Goal: Transaction & Acquisition: Purchase product/service

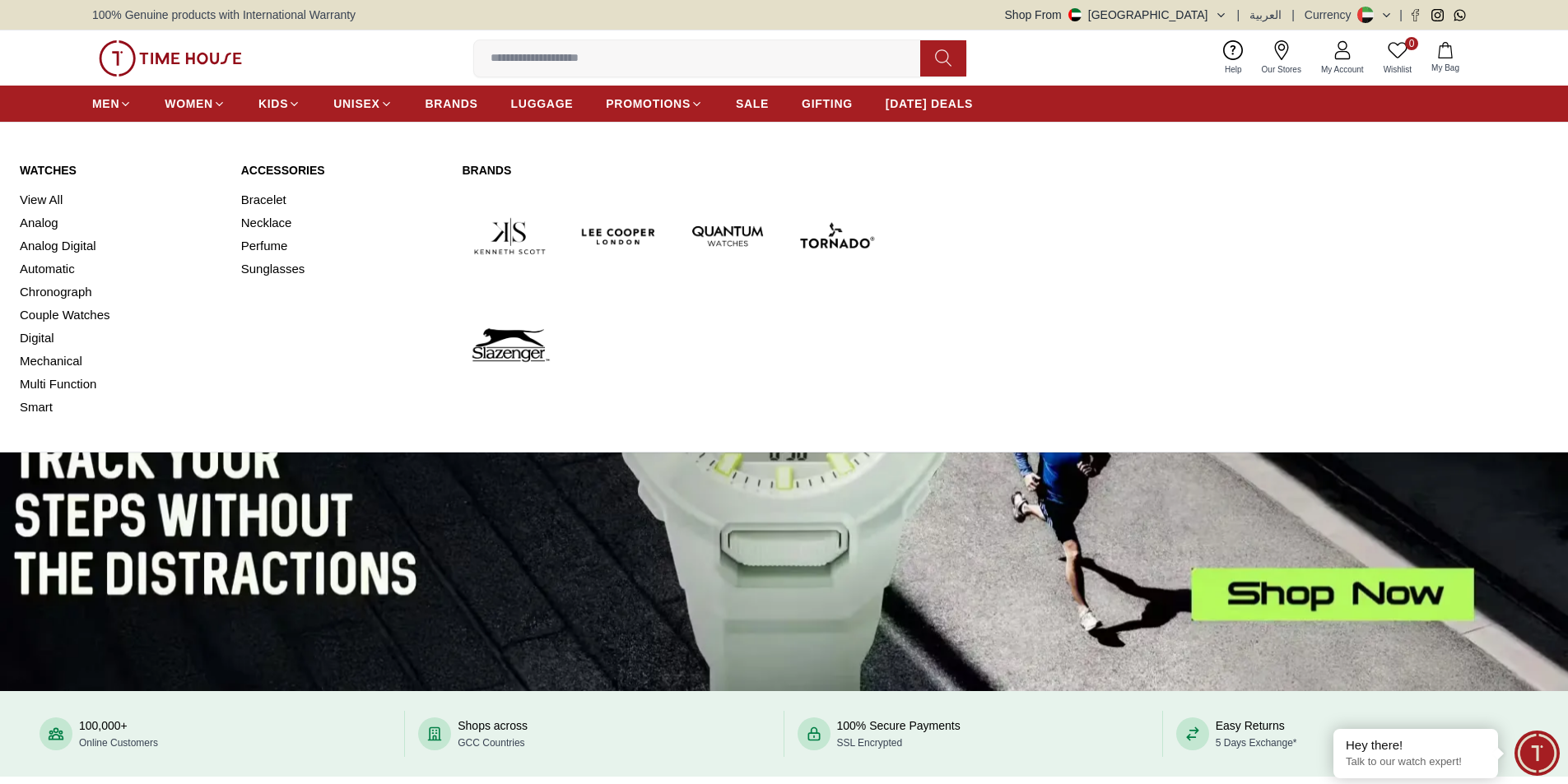
click at [43, 166] on link "Watches" at bounding box center [121, 170] width 202 height 16
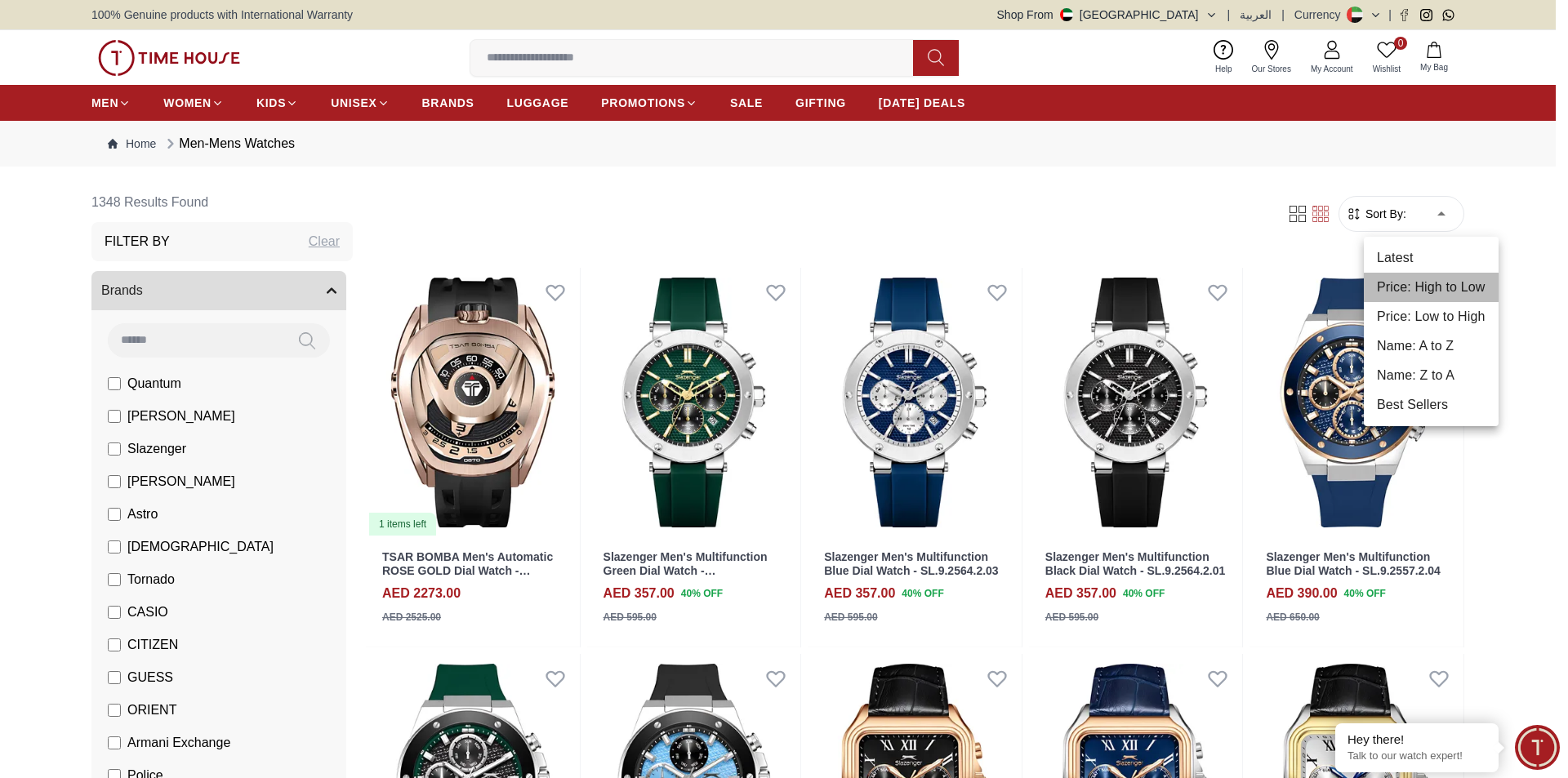
click at [1412, 288] on li "Price: High to Low" at bounding box center [1431, 287] width 135 height 30
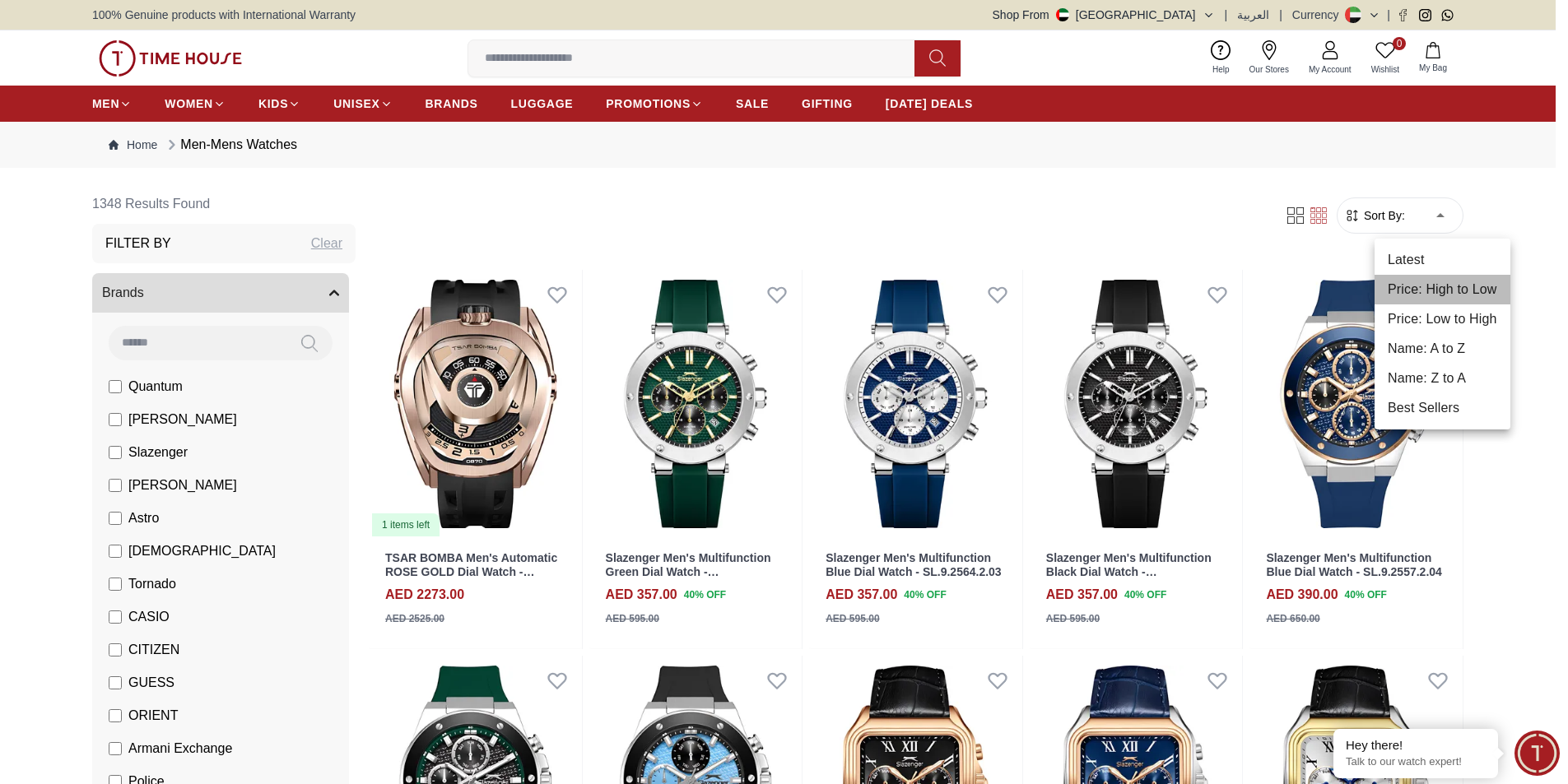
type input "*"
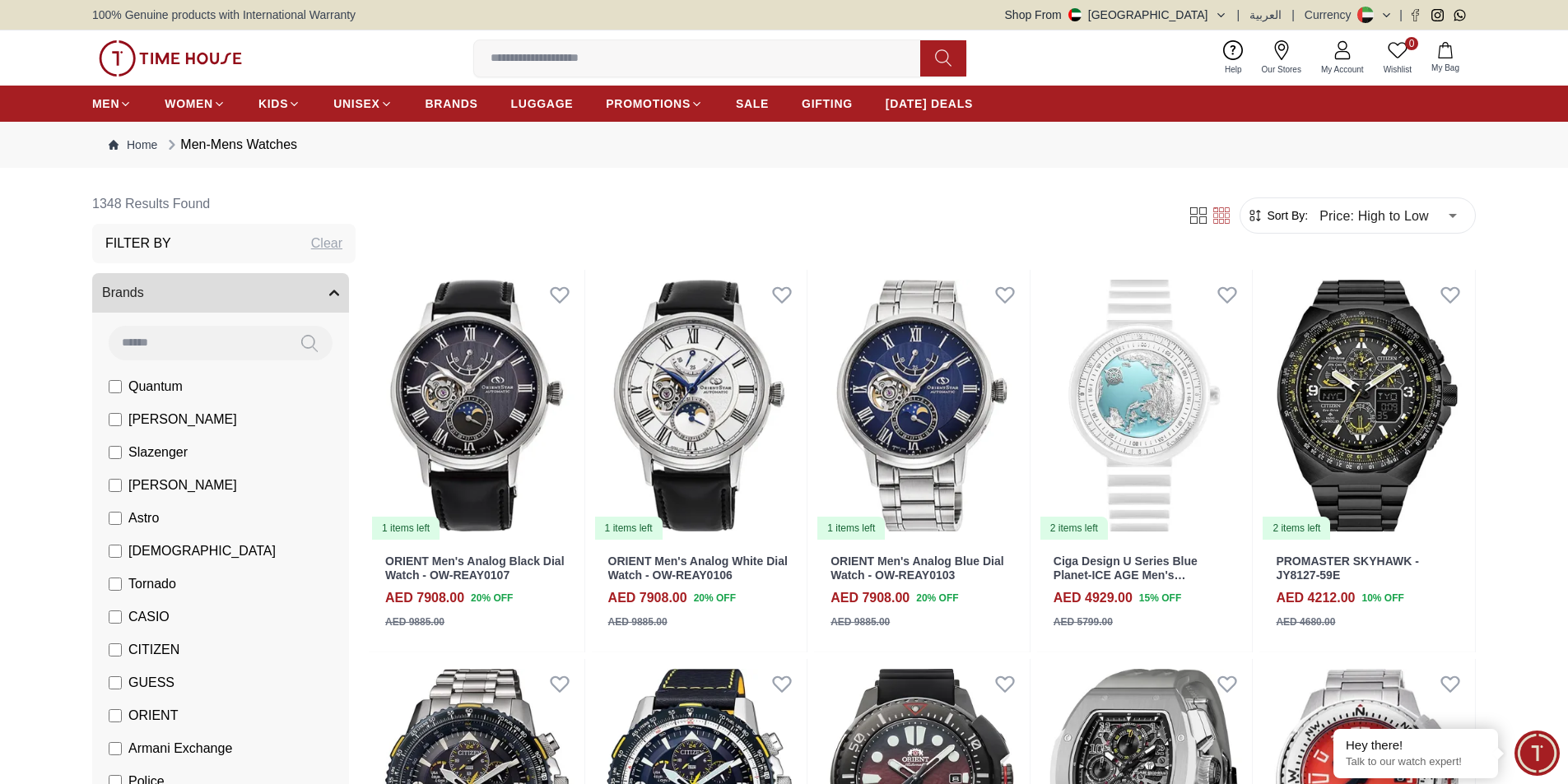
click at [1383, 18] on icon at bounding box center [1387, 15] width 12 height 12
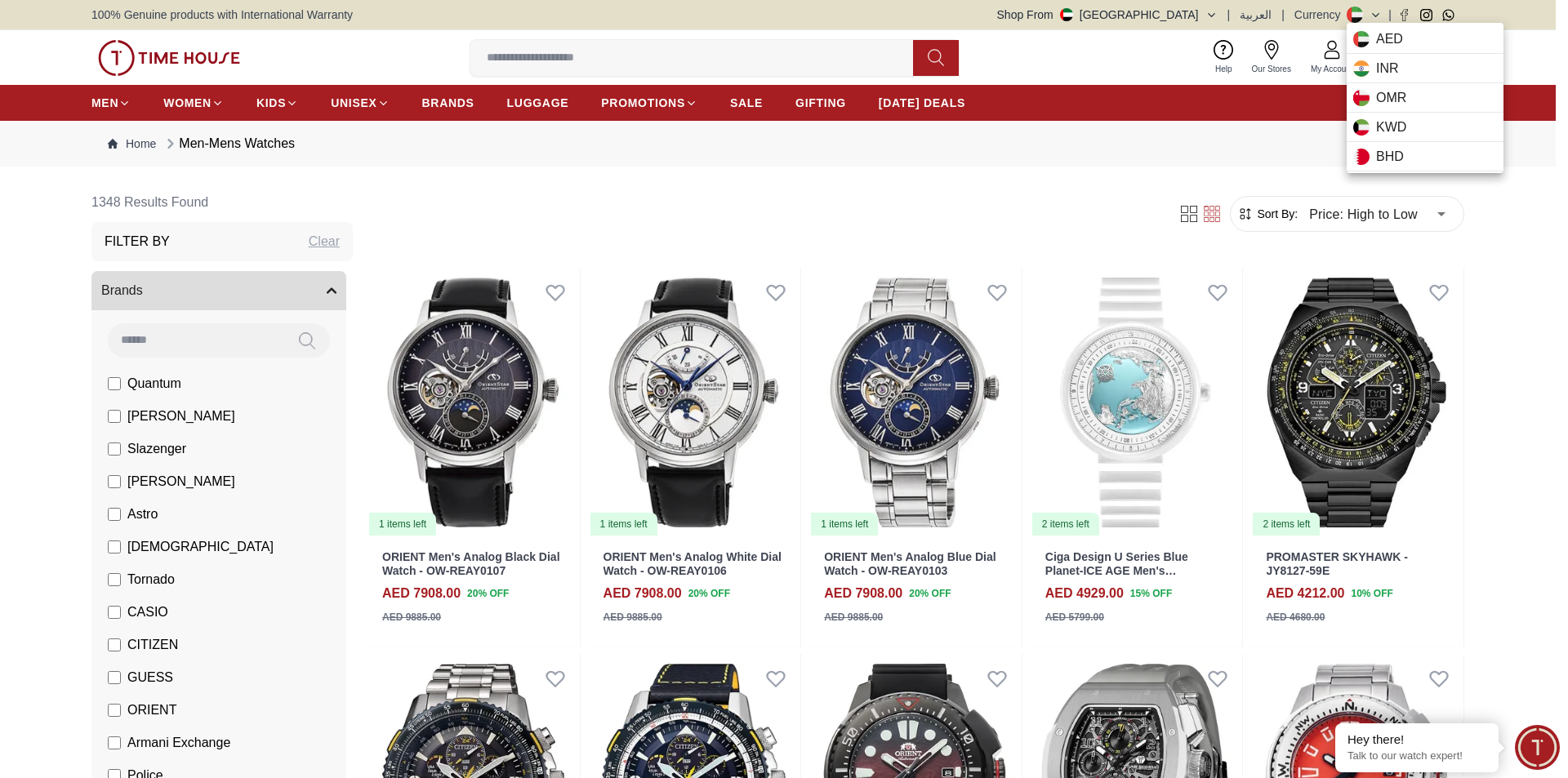
click at [1203, 16] on div at bounding box center [784, 389] width 1568 height 778
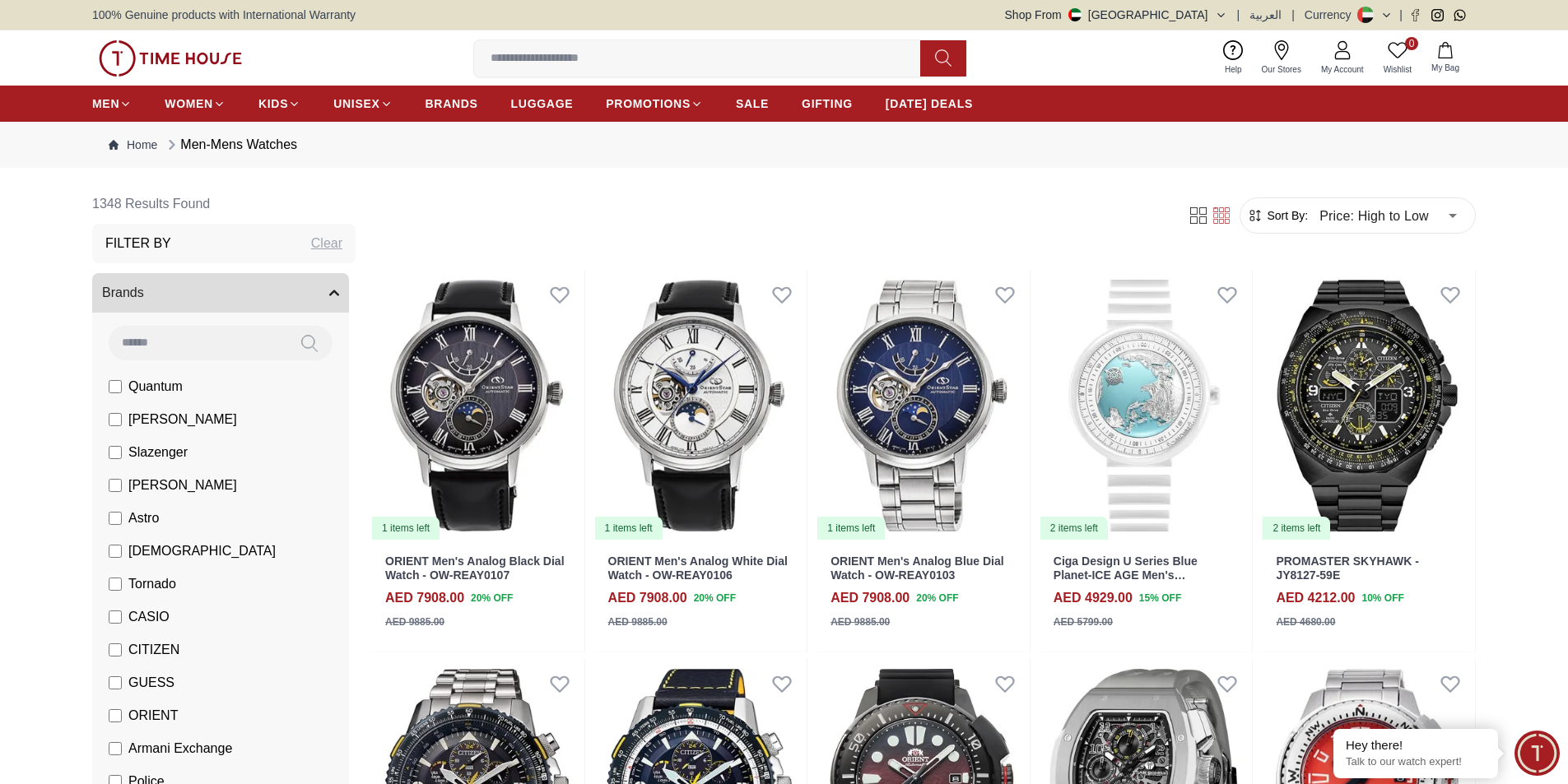
click at [1212, 16] on button "Shop From [GEOGRAPHIC_DATA]" at bounding box center [1116, 15] width 222 height 16
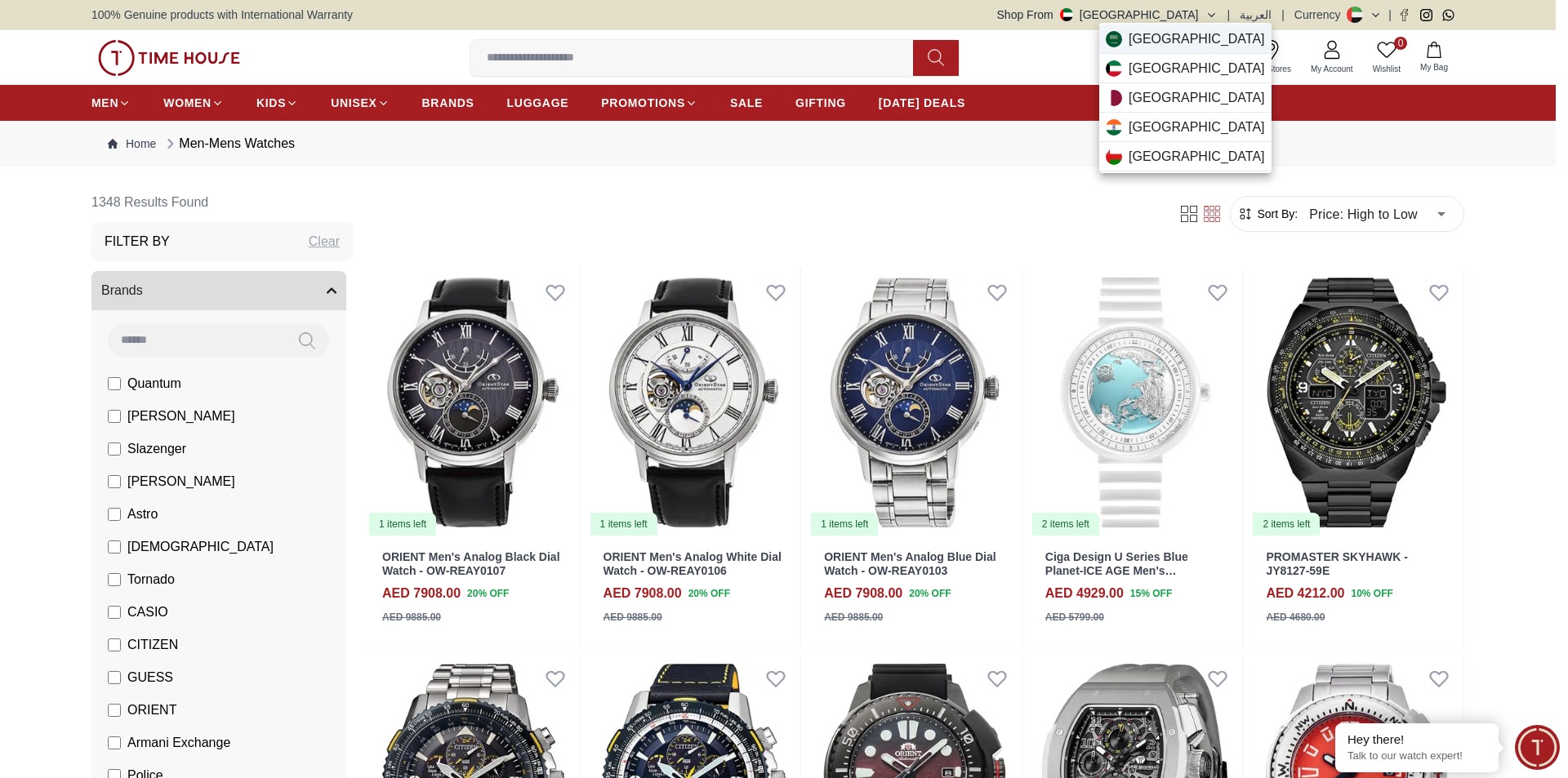
click at [1158, 36] on span "[GEOGRAPHIC_DATA]" at bounding box center [1196, 40] width 137 height 20
